Goal: Navigation & Orientation: Find specific page/section

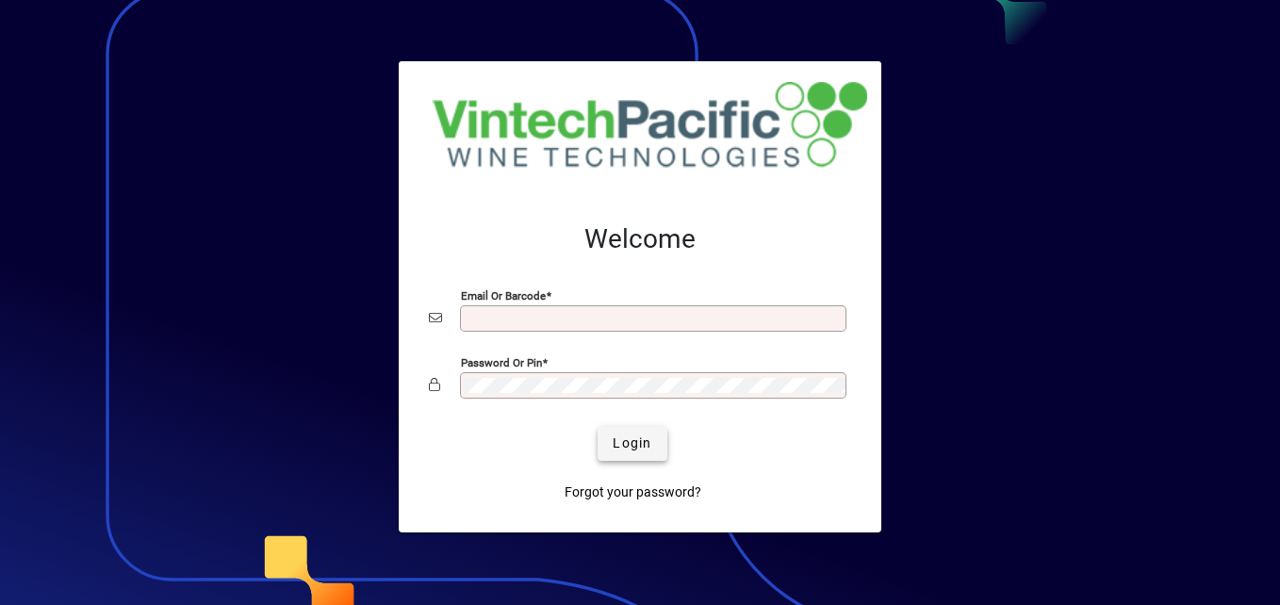
type input "**********"
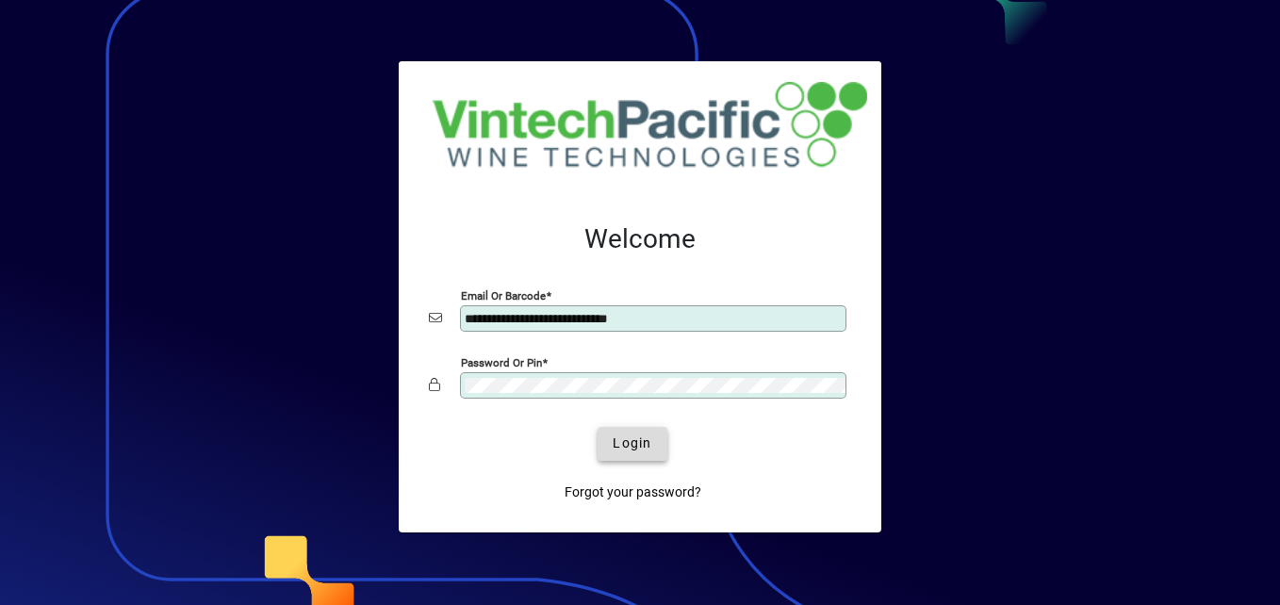
click at [628, 443] on span "Login" at bounding box center [632, 444] width 39 height 20
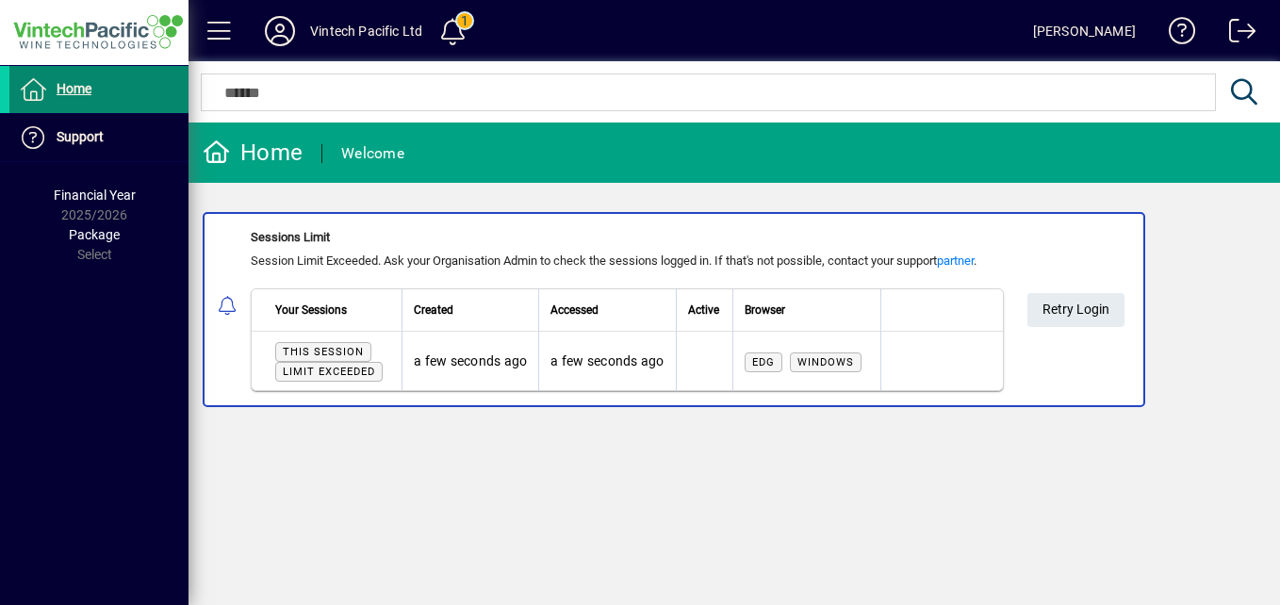
click at [58, 88] on span "Home" at bounding box center [74, 88] width 35 height 15
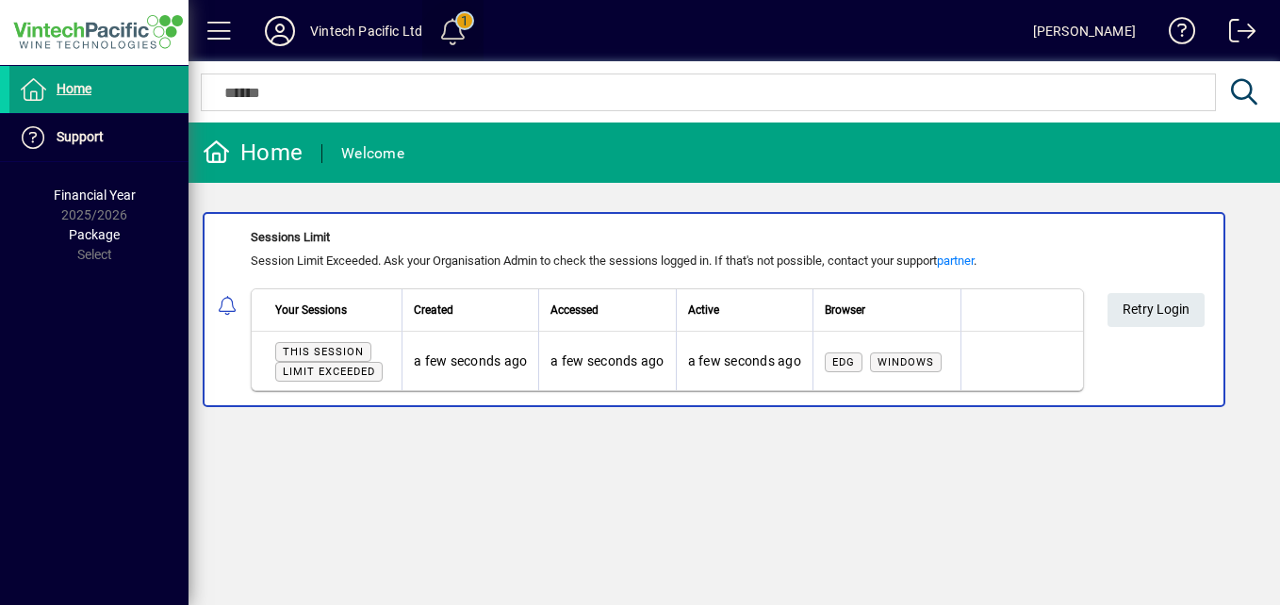
click at [460, 38] on span at bounding box center [453, 30] width 45 height 45
